Goal: Transaction & Acquisition: Purchase product/service

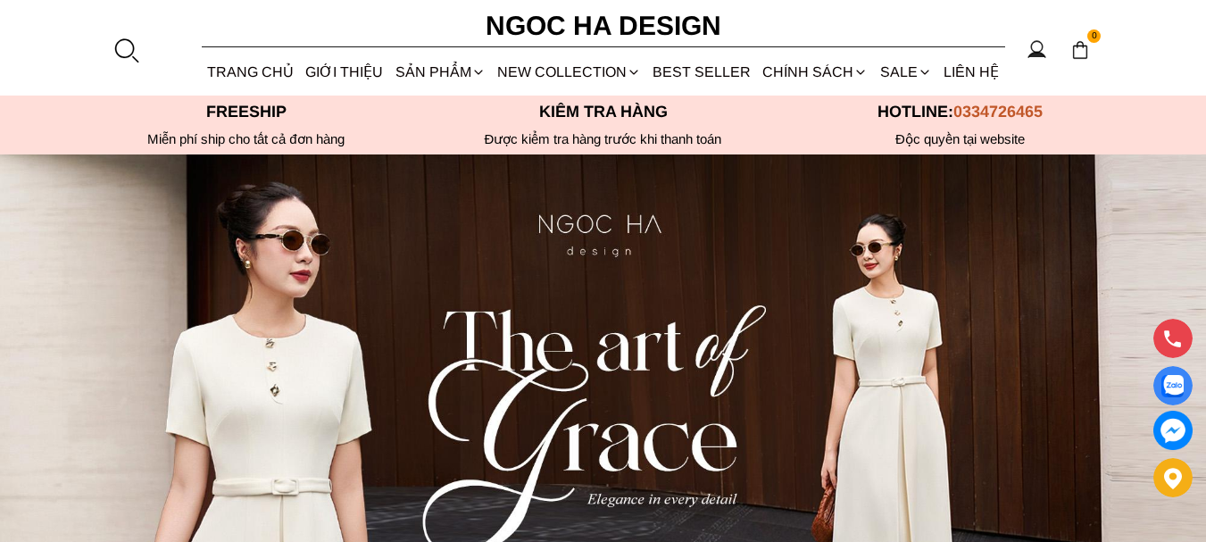
click at [1124, 190] on img at bounding box center [603, 456] width 1206 height 604
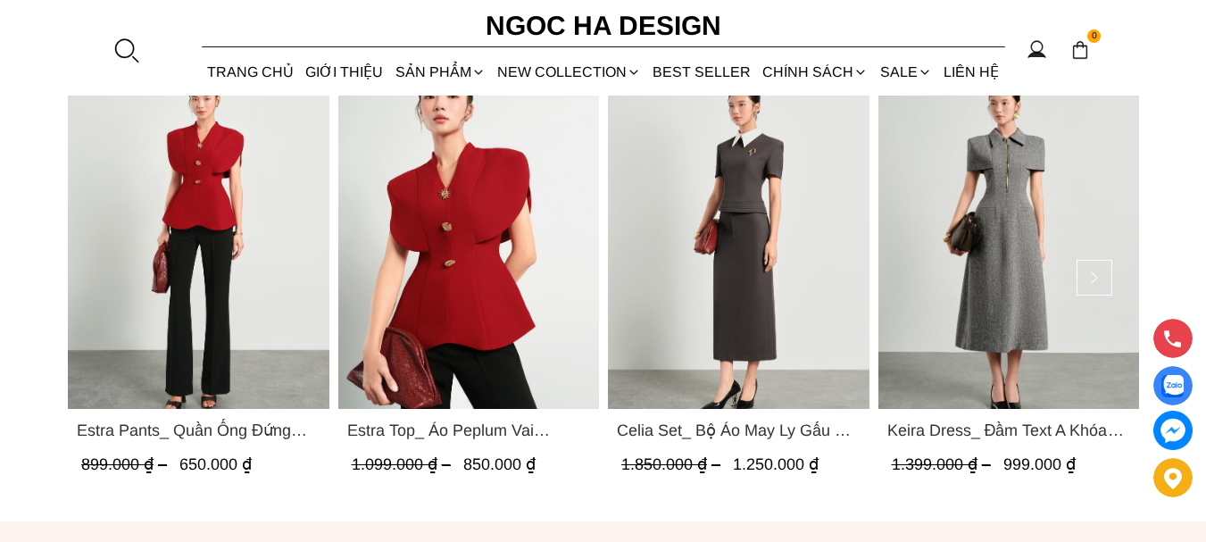
scroll to position [859, 0]
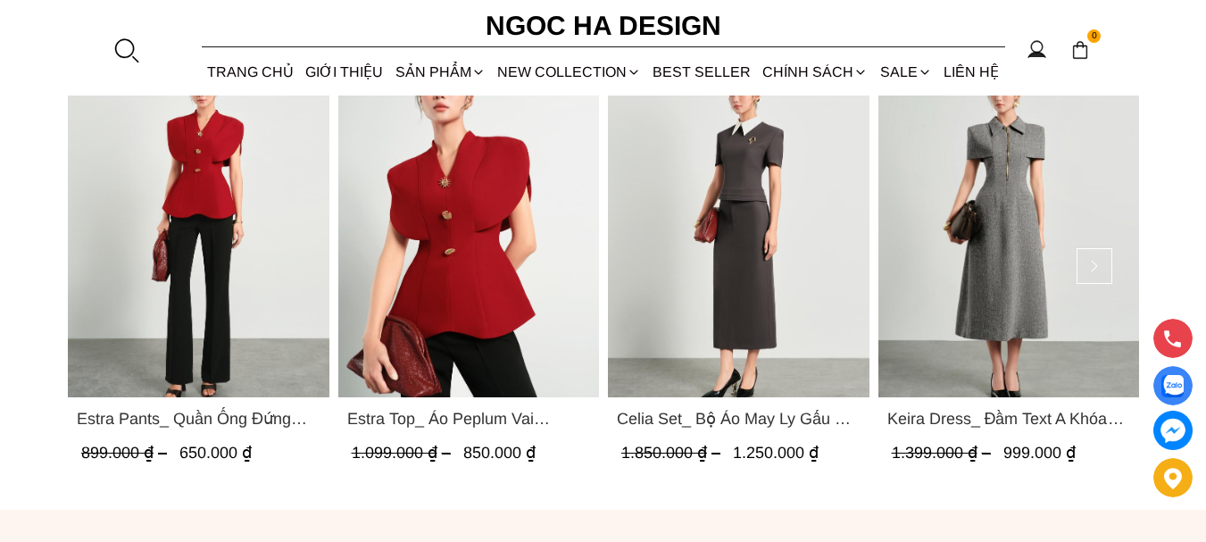
click at [1012, 177] on img "Product image - Keira Dress_ Đầm Text A Khóa Đồng D1016" at bounding box center [1009, 223] width 262 height 348
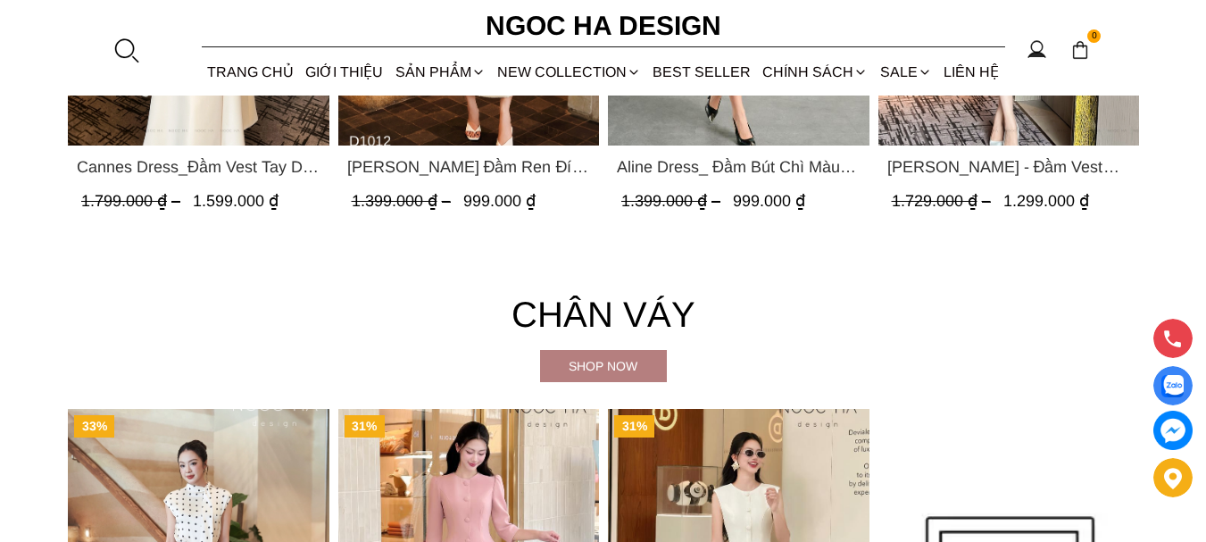
scroll to position [3710, 0]
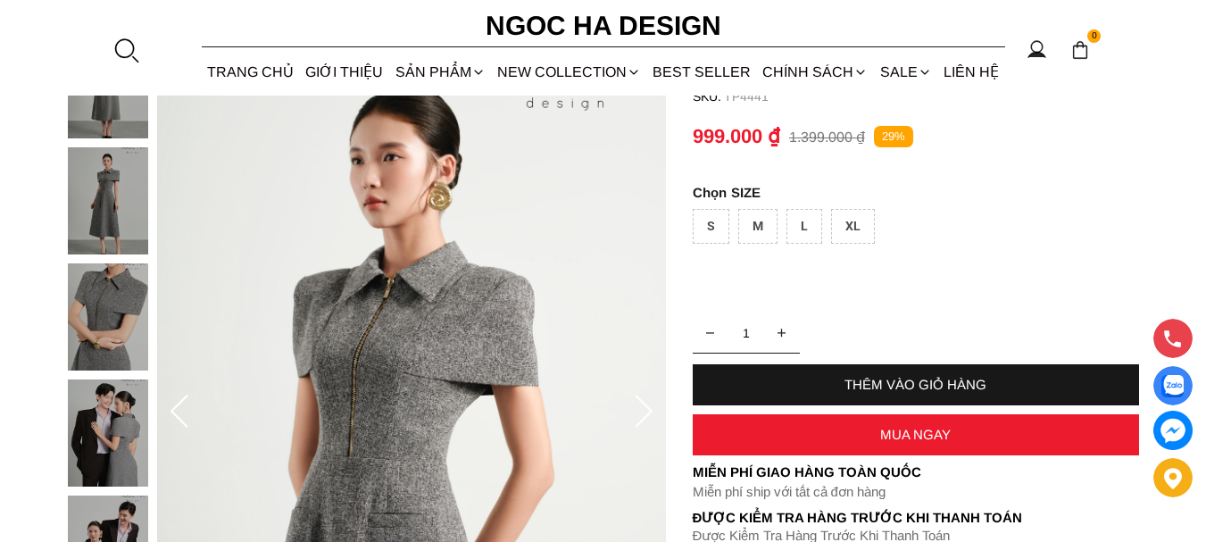
scroll to position [214, 0]
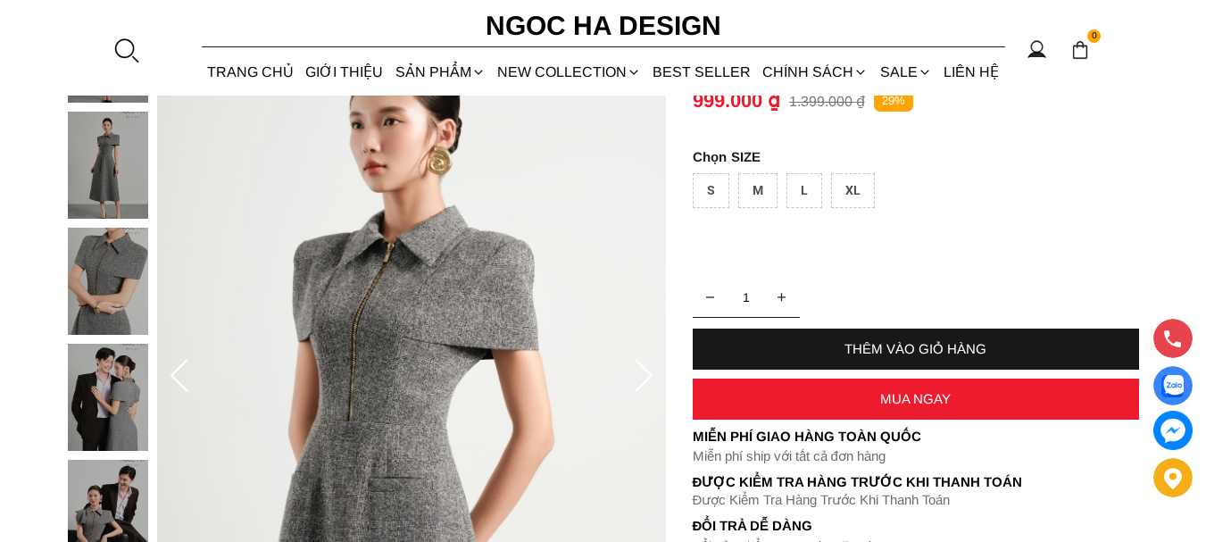
click at [86, 280] on img at bounding box center [108, 281] width 80 height 107
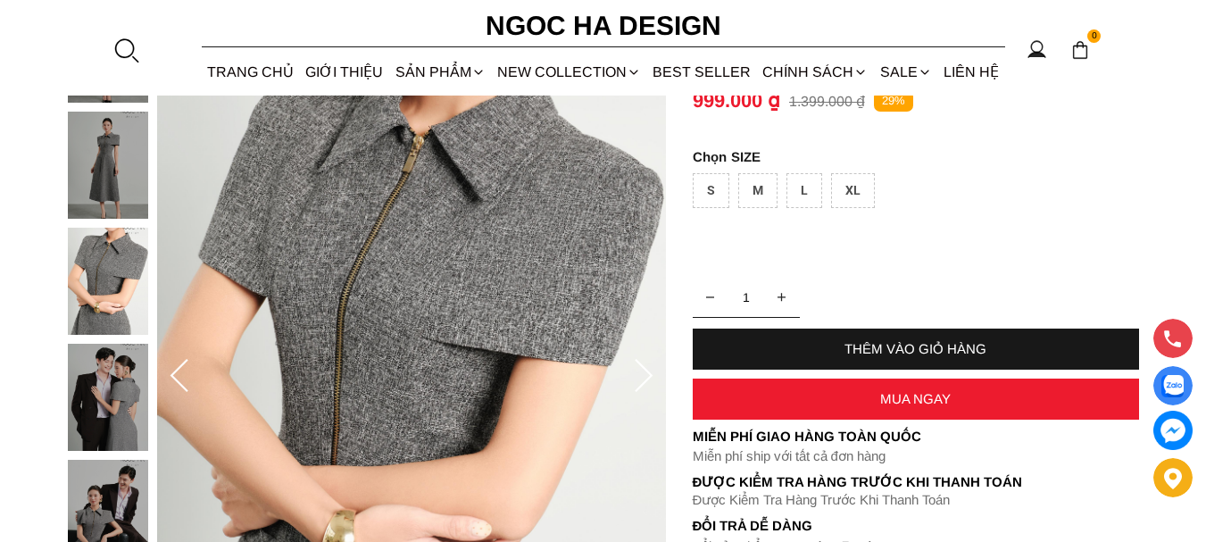
click at [1048, 212] on div "S M L XL" at bounding box center [916, 195] width 447 height 44
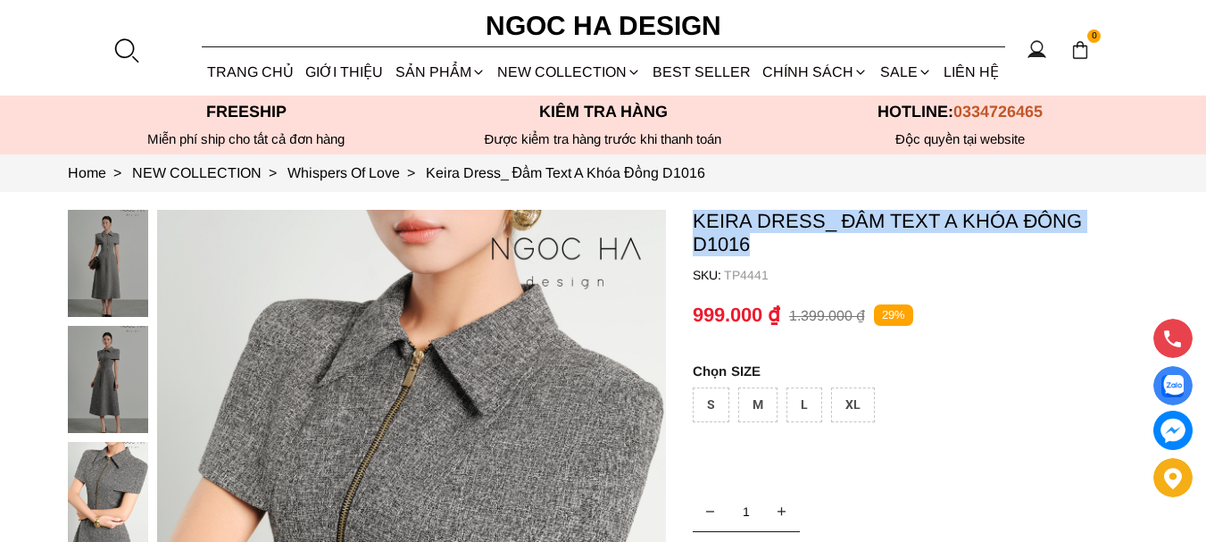
drag, startPoint x: 773, startPoint y: 244, endPoint x: 685, endPoint y: 219, distance: 91.9
copy p "Keira Dress_ Đầm Text A Khóa Đồng D1016"
